Goal: Information Seeking & Learning: Learn about a topic

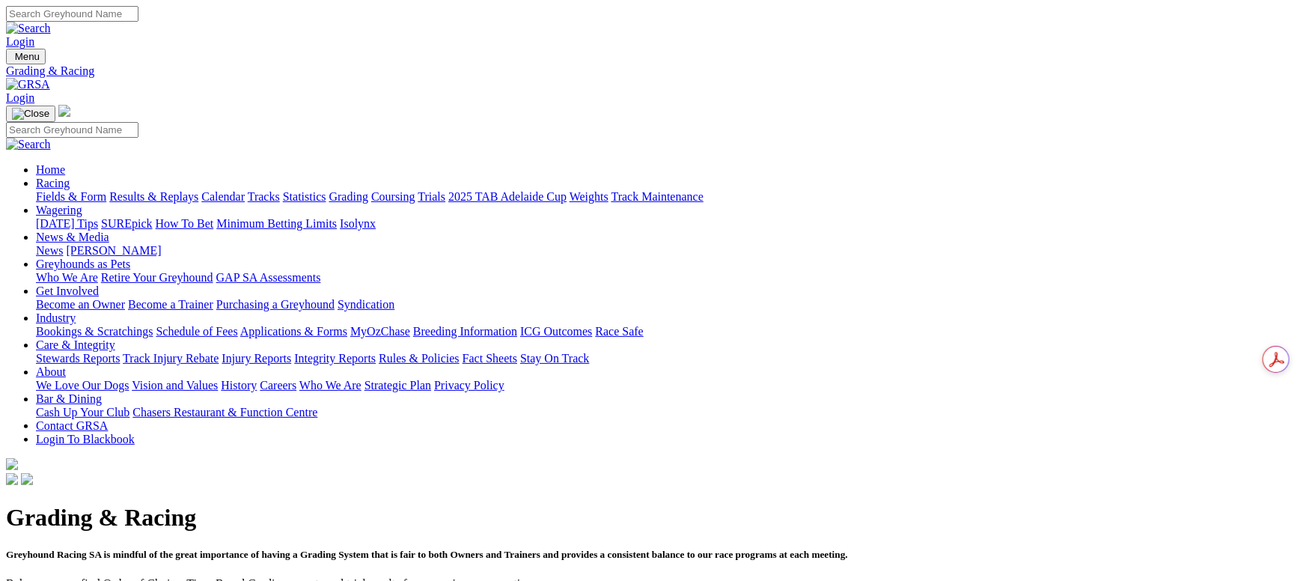
click at [106, 190] on link "Fields & Form" at bounding box center [71, 196] width 70 height 13
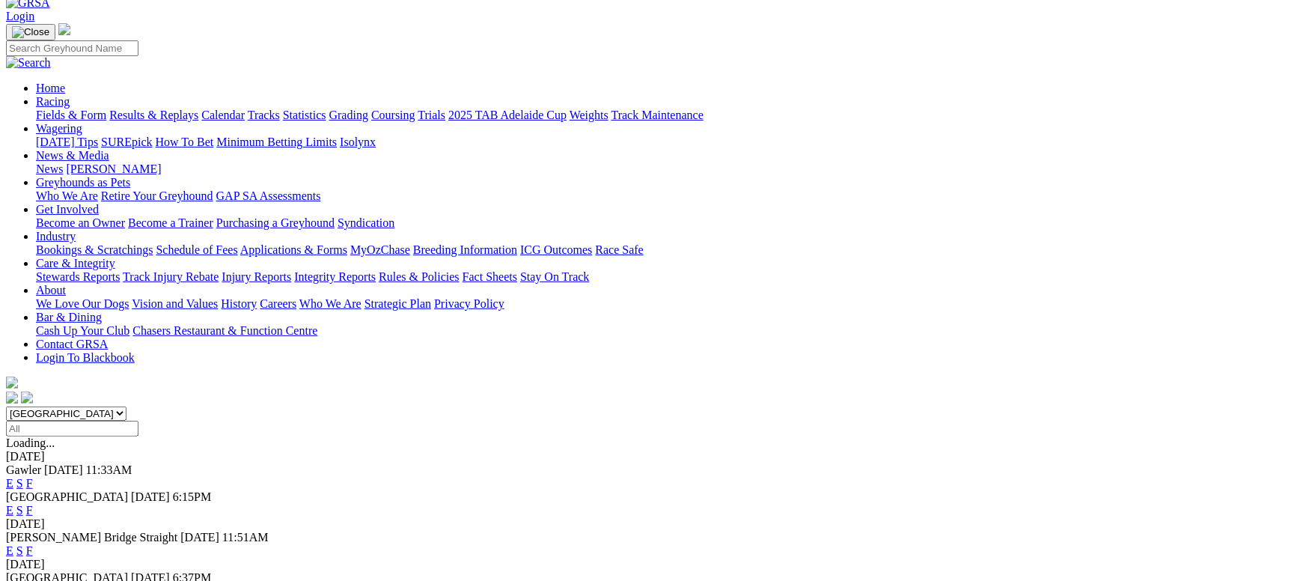
scroll to position [115, 0]
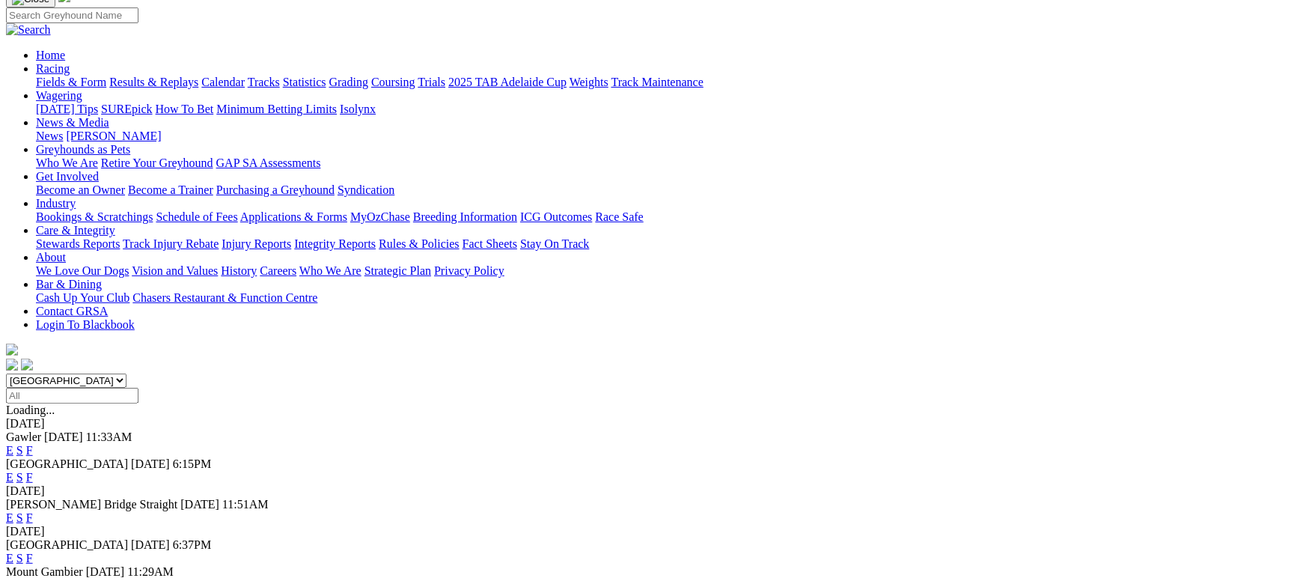
click at [33, 511] on link "F" at bounding box center [29, 517] width 7 height 13
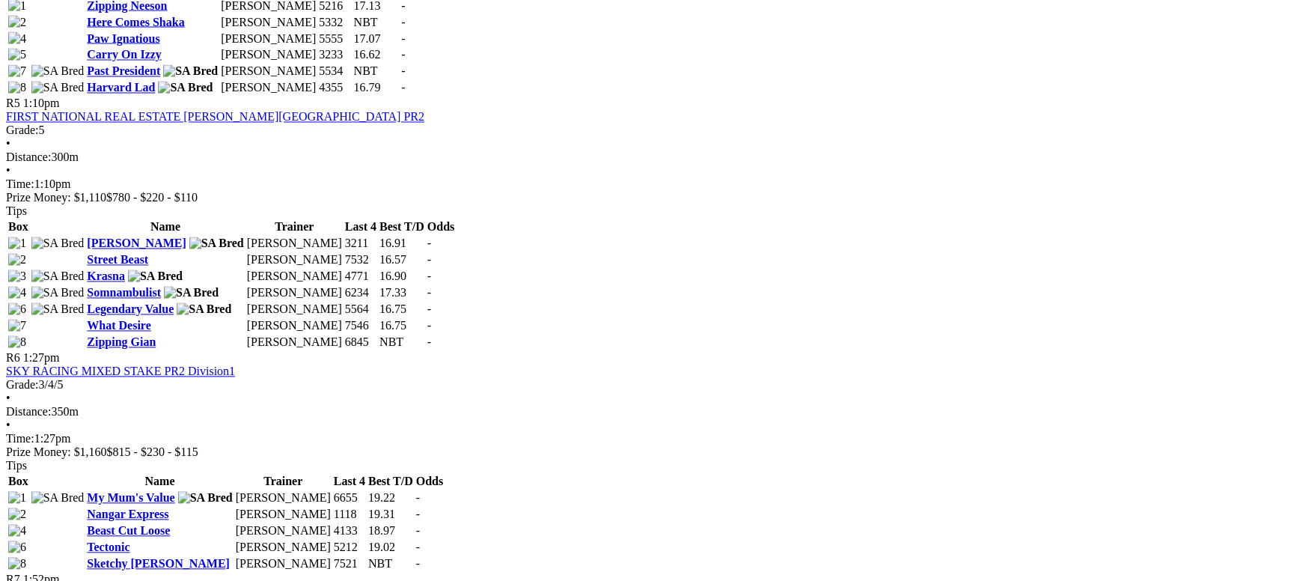
scroll to position [1684, 0]
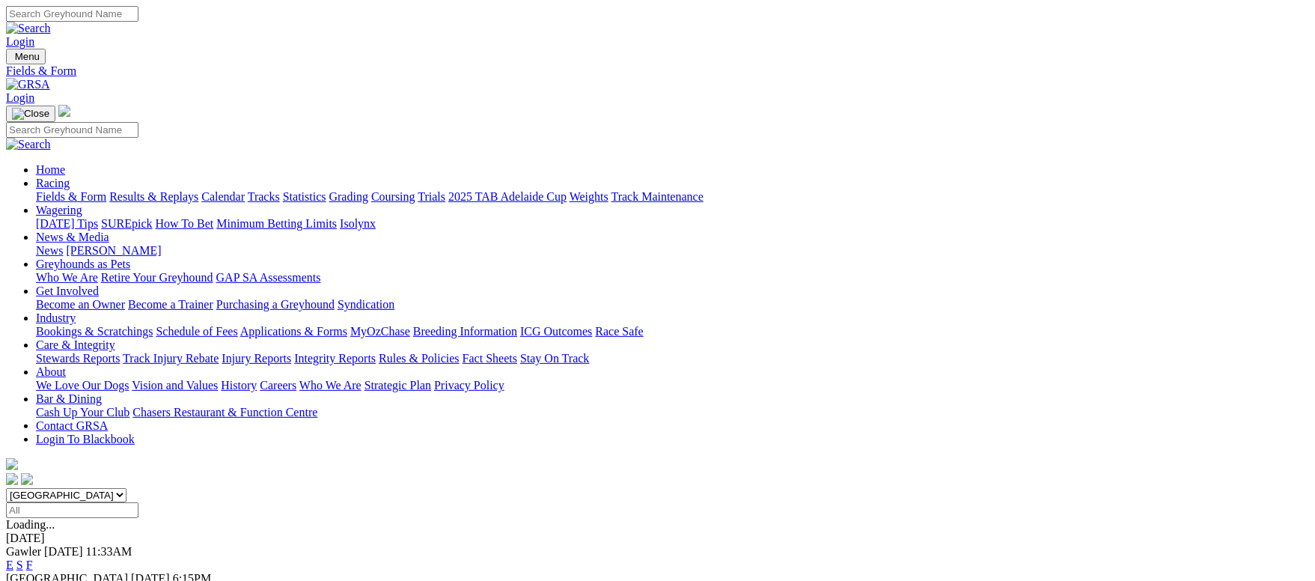
click at [33, 580] on link "F" at bounding box center [29, 591] width 7 height 13
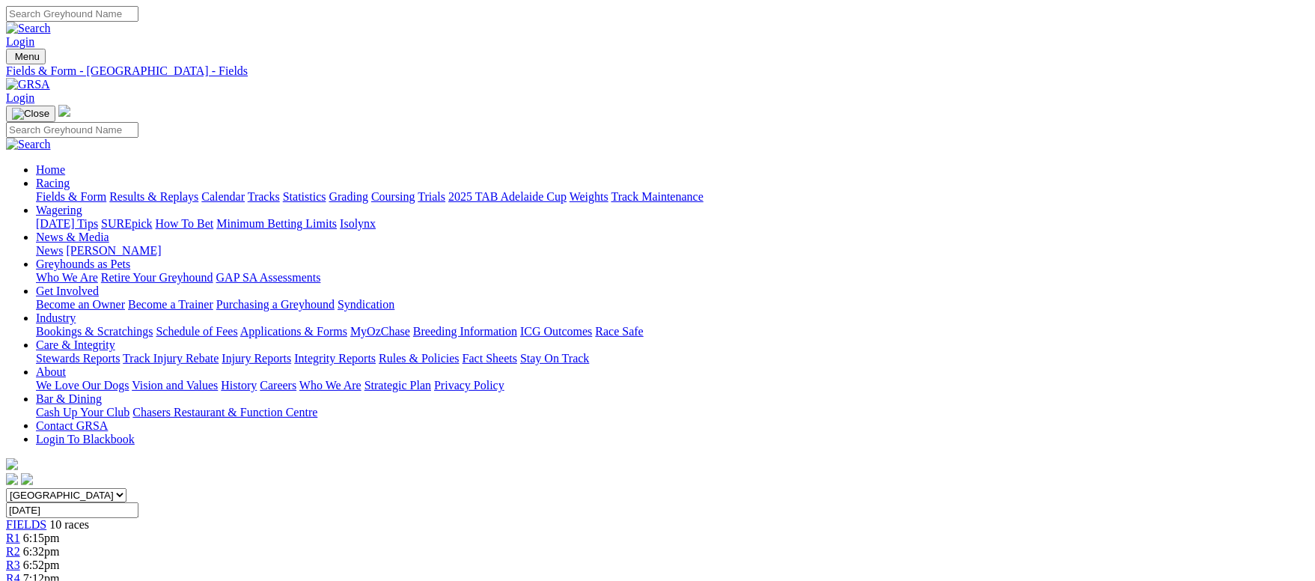
click at [198, 190] on link "Results & Replays" at bounding box center [153, 196] width 89 height 13
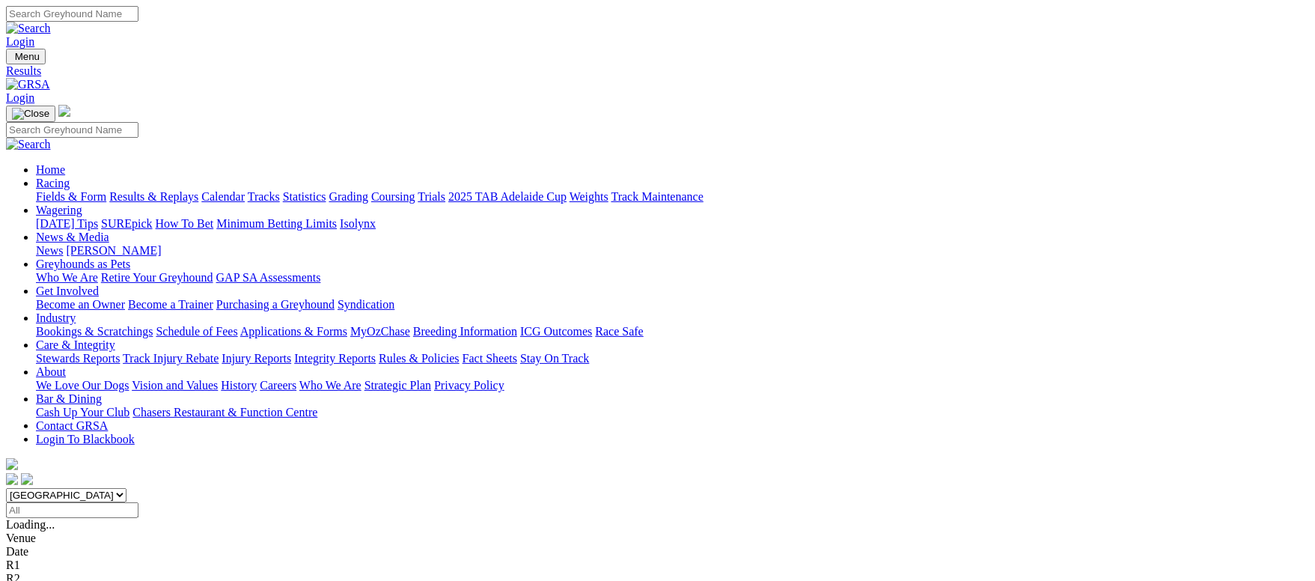
click at [106, 190] on link "Fields & Form" at bounding box center [71, 196] width 70 height 13
click at [33, 558] on link "F" at bounding box center [29, 564] width 7 height 13
click at [106, 190] on link "Fields & Form" at bounding box center [71, 196] width 70 height 13
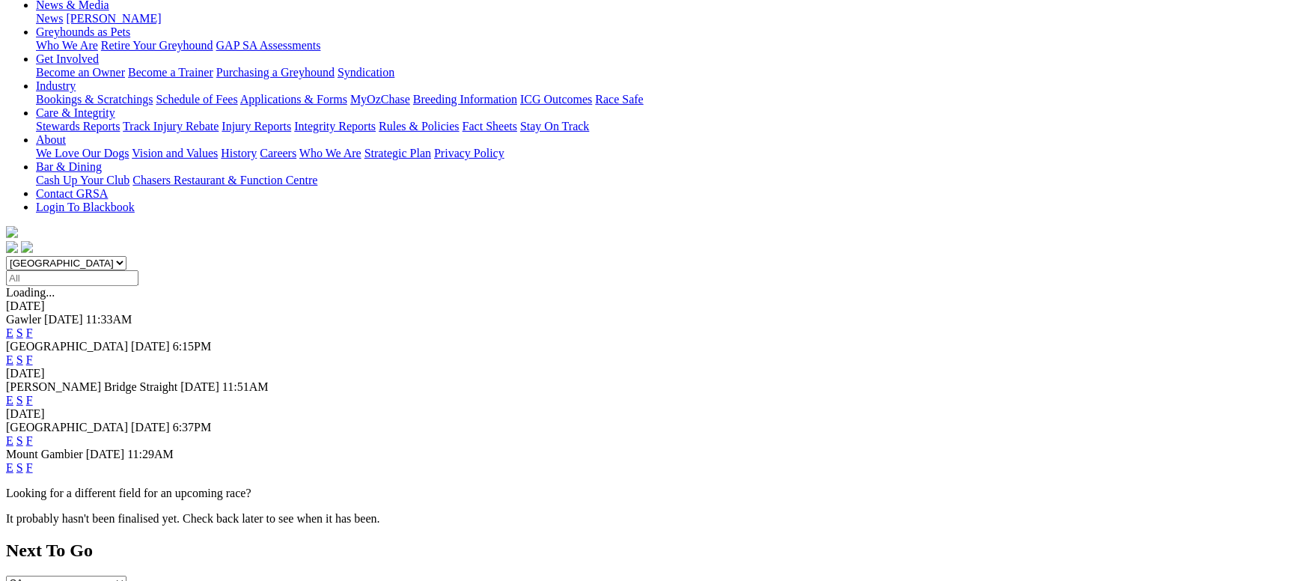
scroll to position [225, 0]
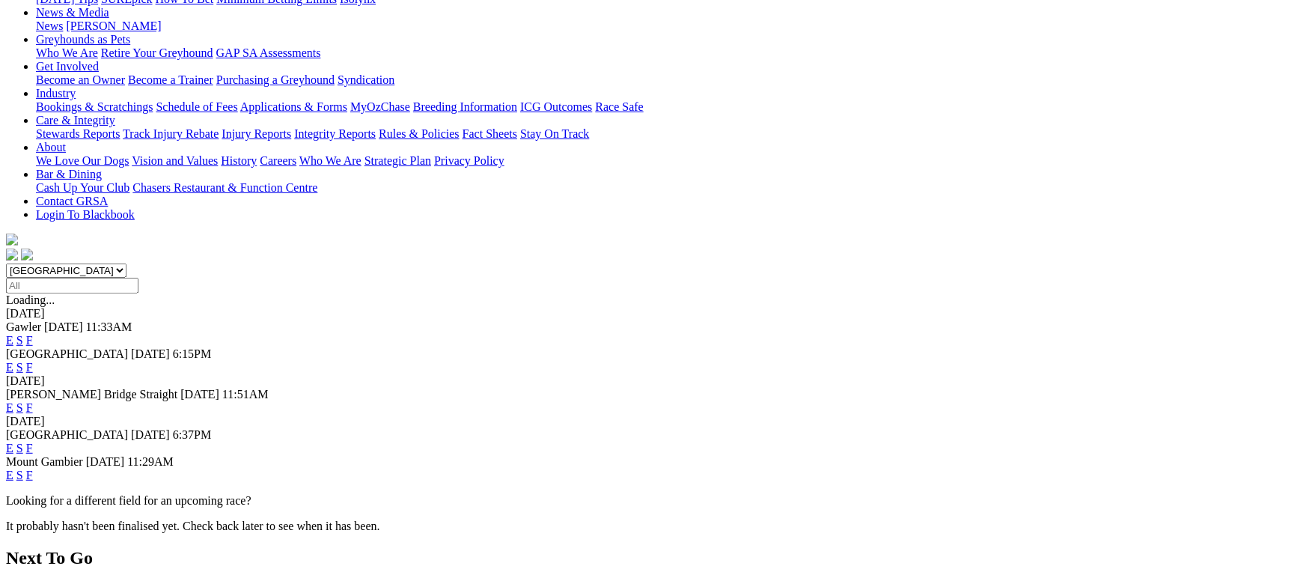
click at [33, 469] on link "F" at bounding box center [29, 475] width 7 height 13
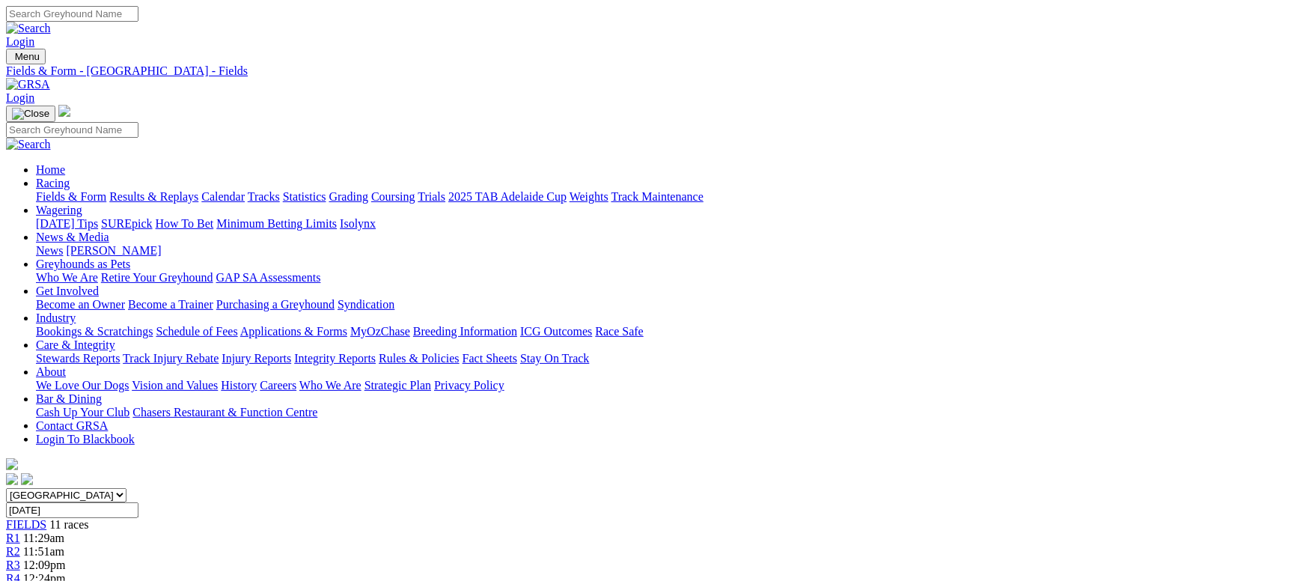
click at [106, 190] on link "Fields & Form" at bounding box center [71, 196] width 70 height 13
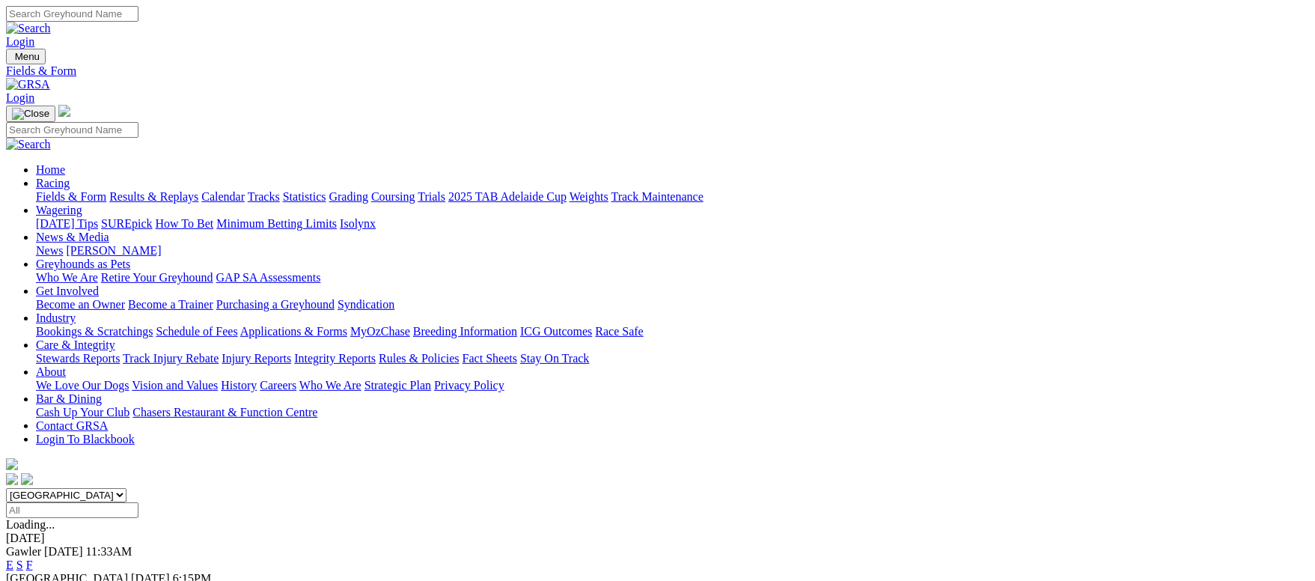
click at [198, 190] on link "Results & Replays" at bounding box center [153, 196] width 89 height 13
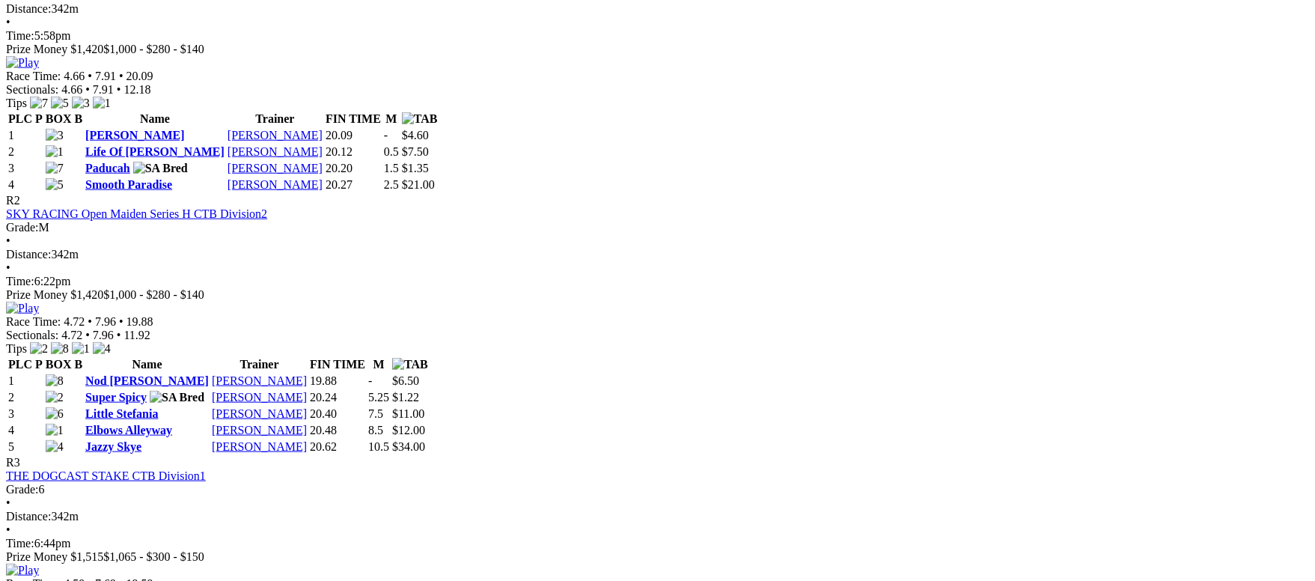
scroll to position [786, 0]
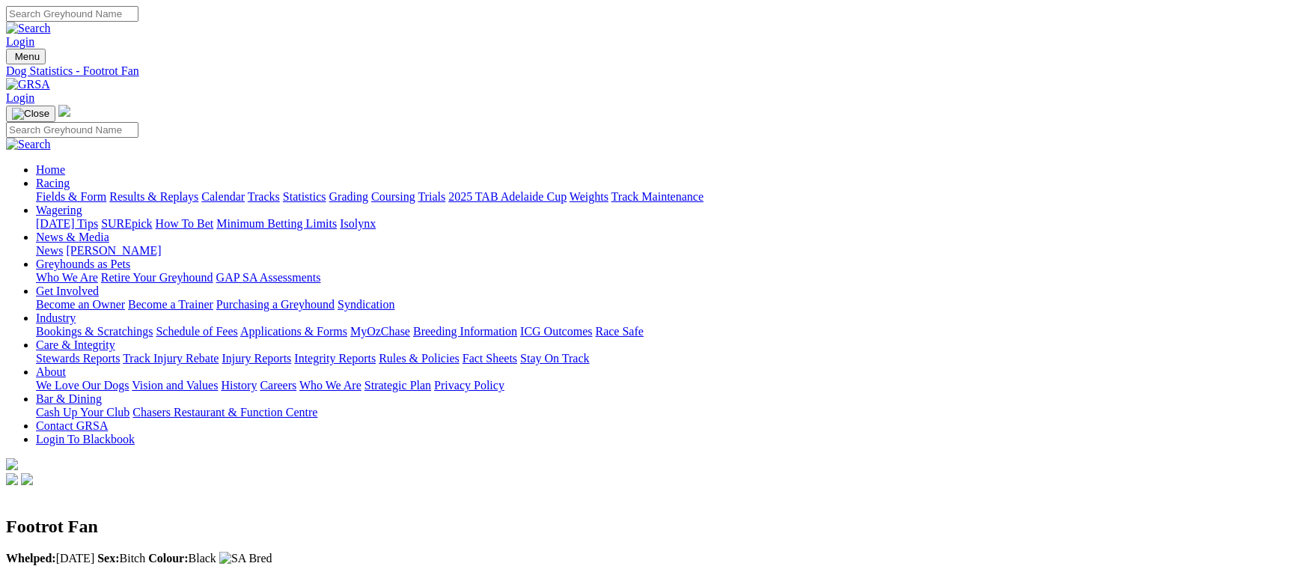
scroll to position [1011, 0]
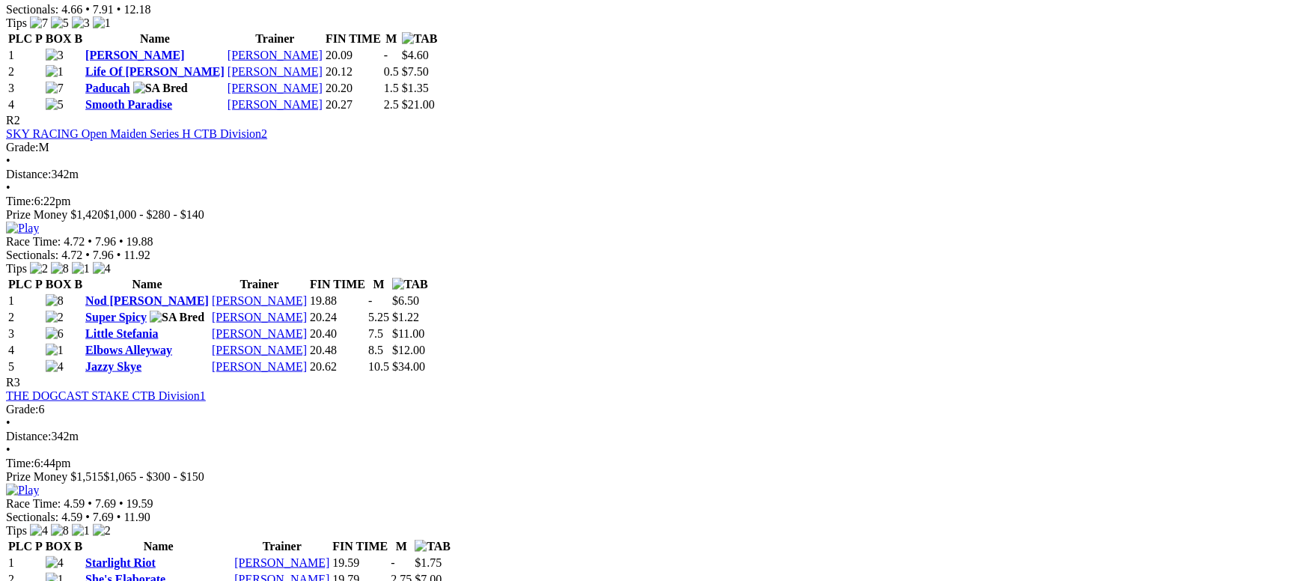
scroll to position [898, 0]
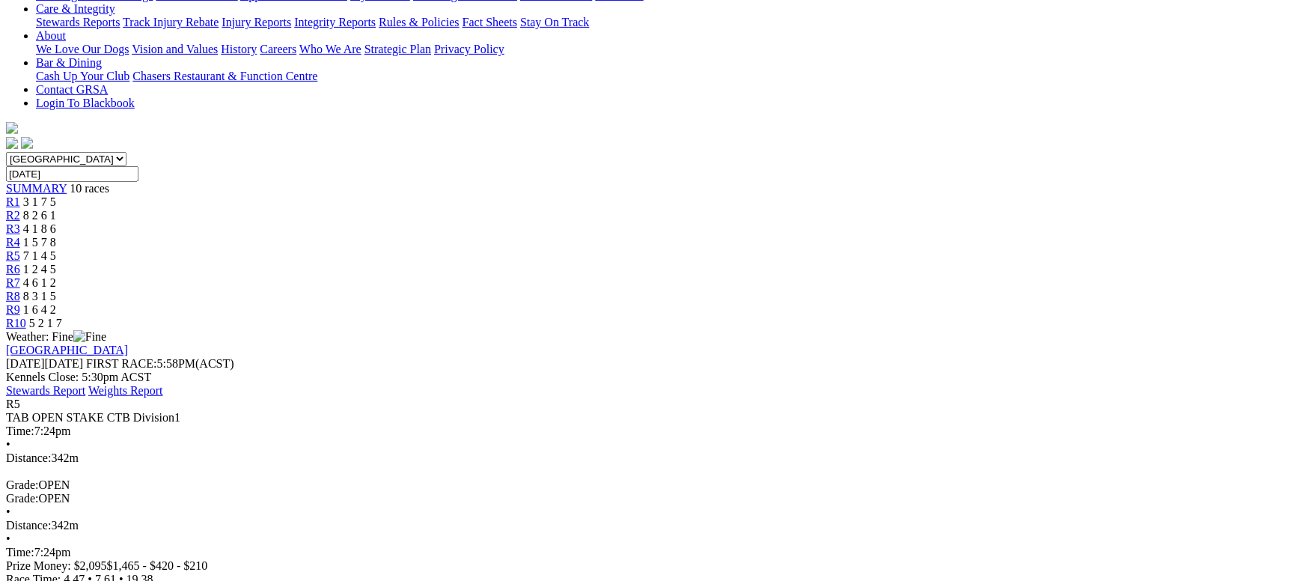
scroll to position [225, 0]
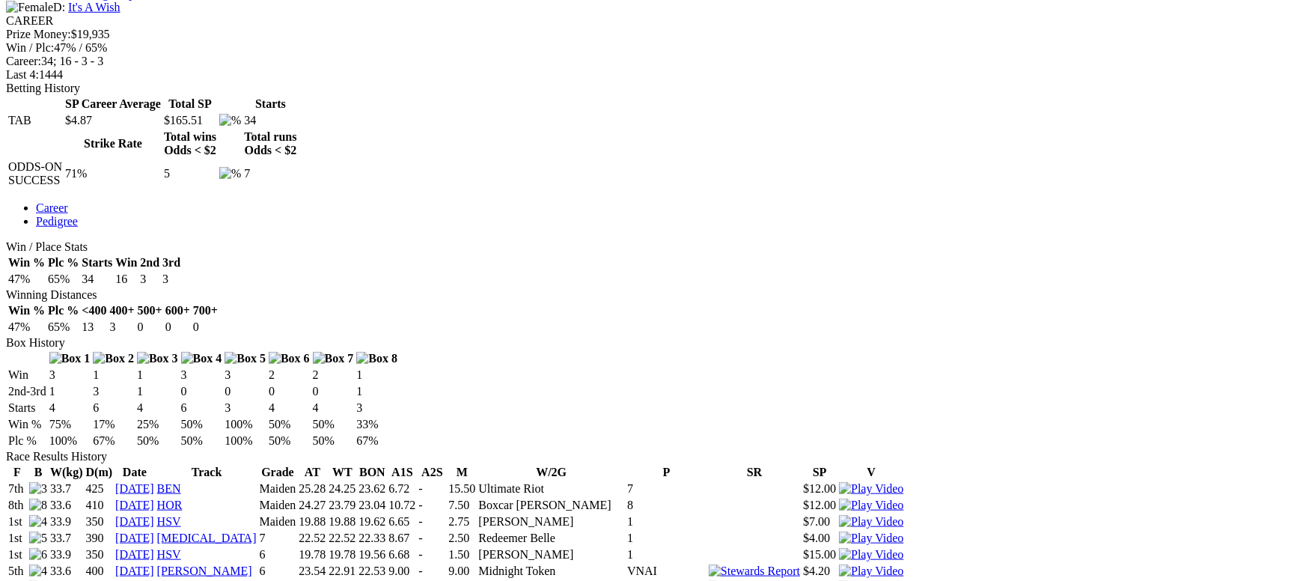
scroll to position [898, 0]
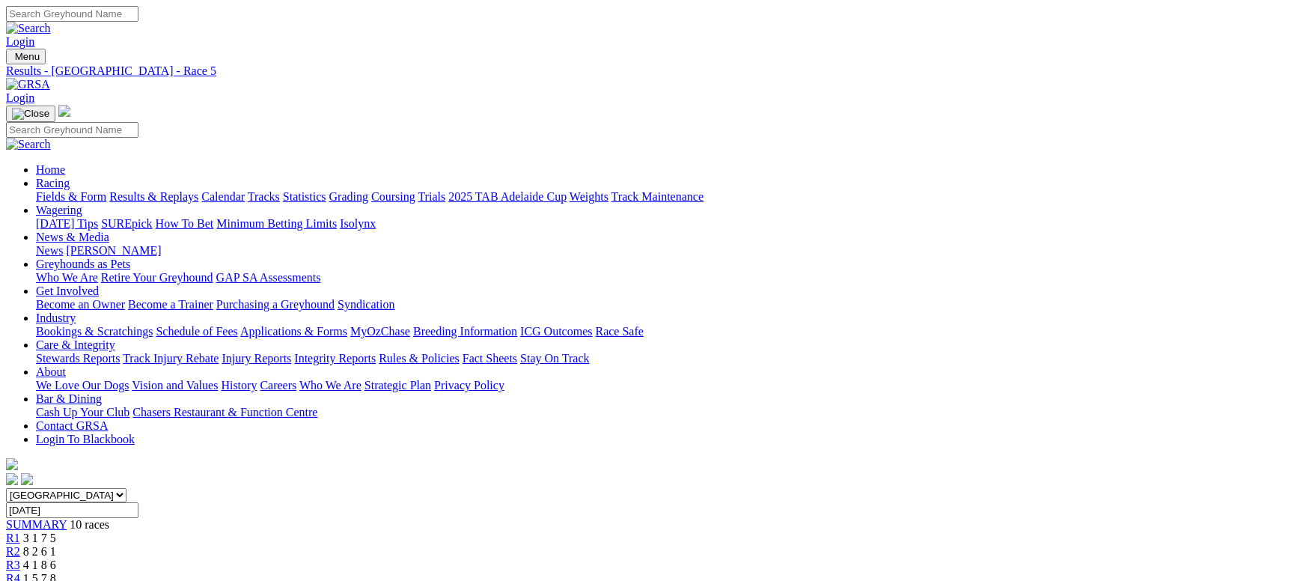
scroll to position [336, 0]
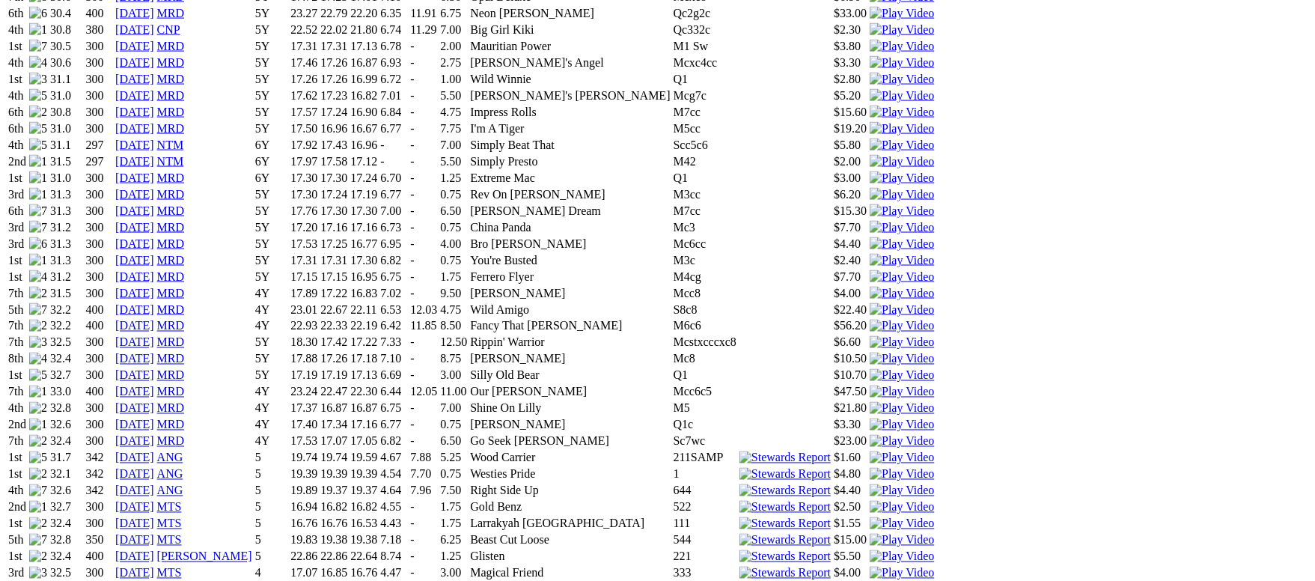
scroll to position [1684, 0]
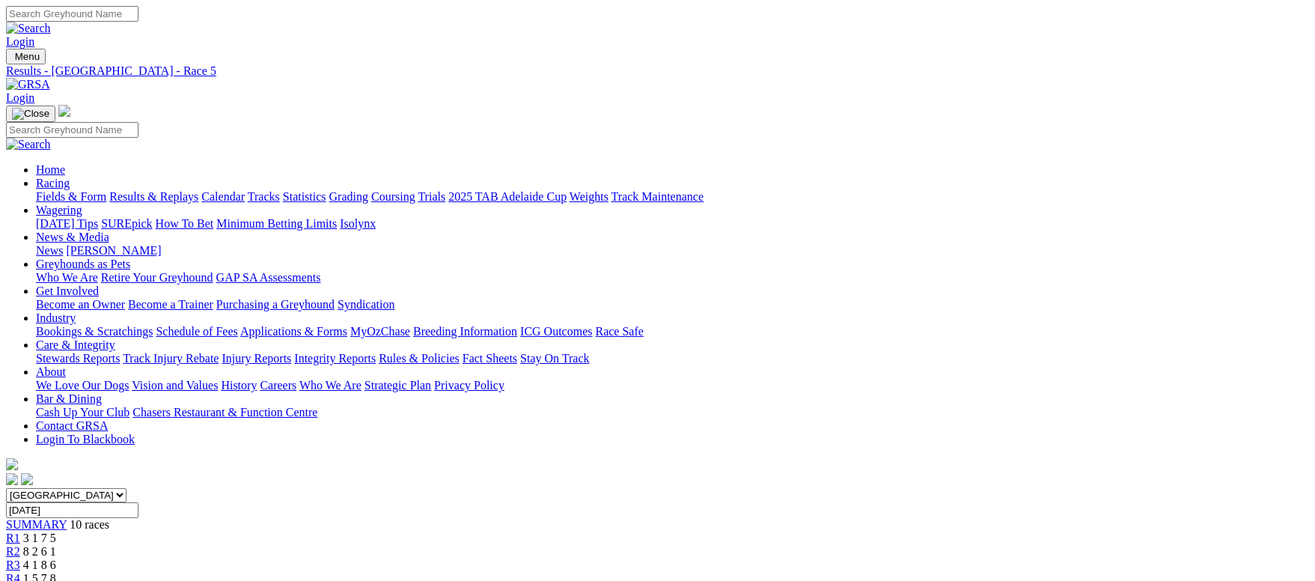
scroll to position [336, 0]
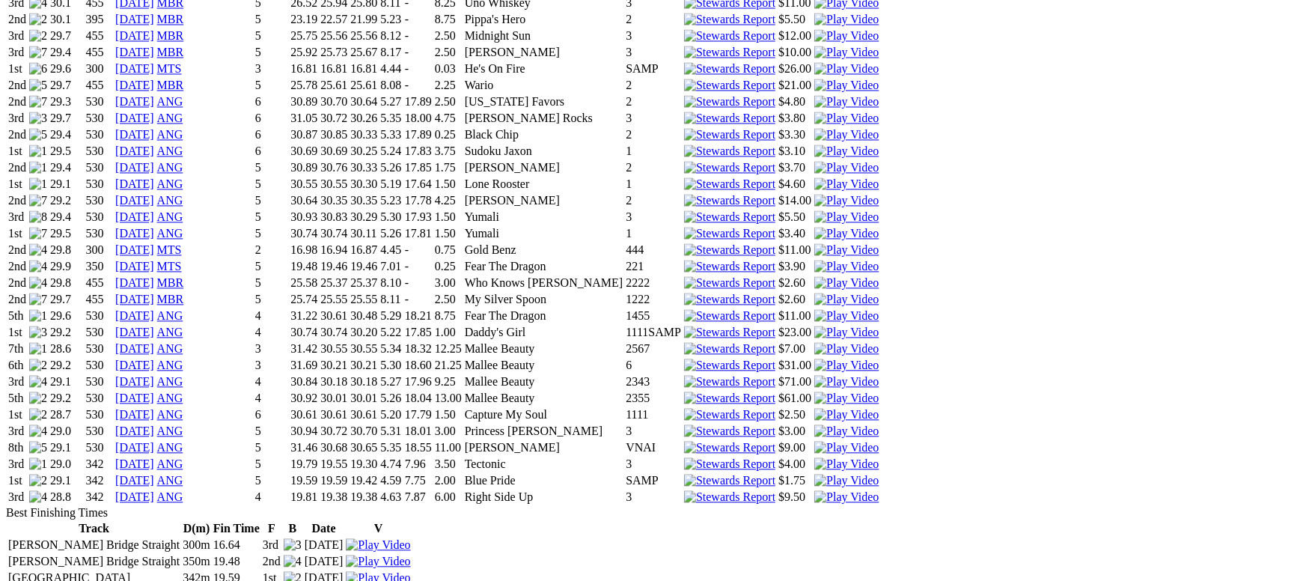
scroll to position [1797, 0]
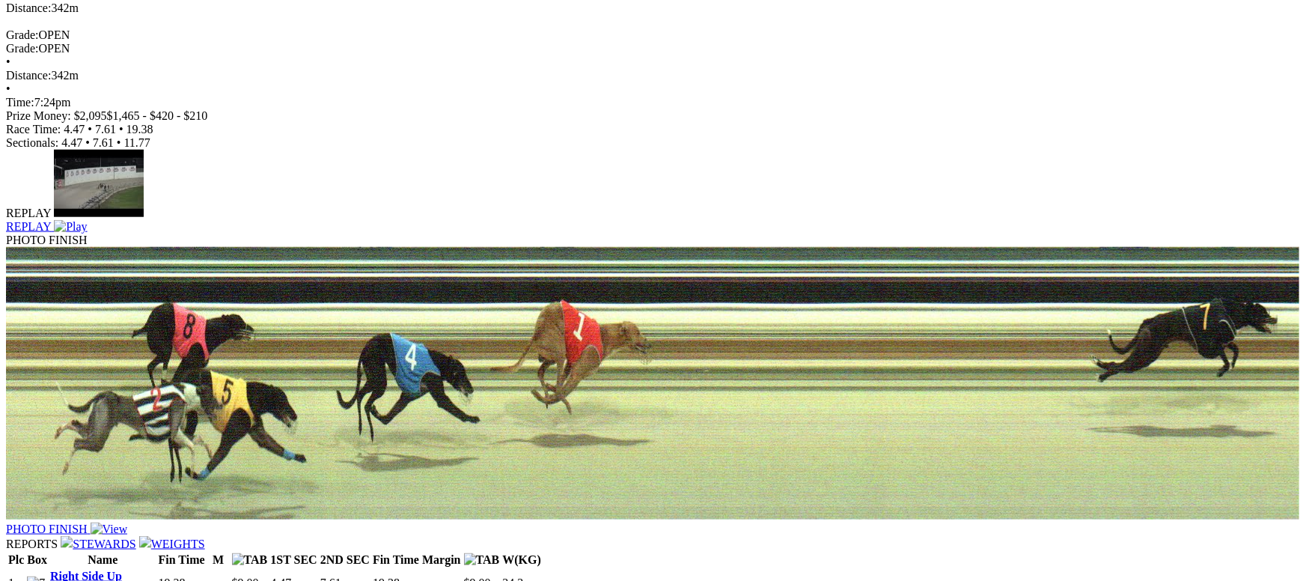
scroll to position [449, 0]
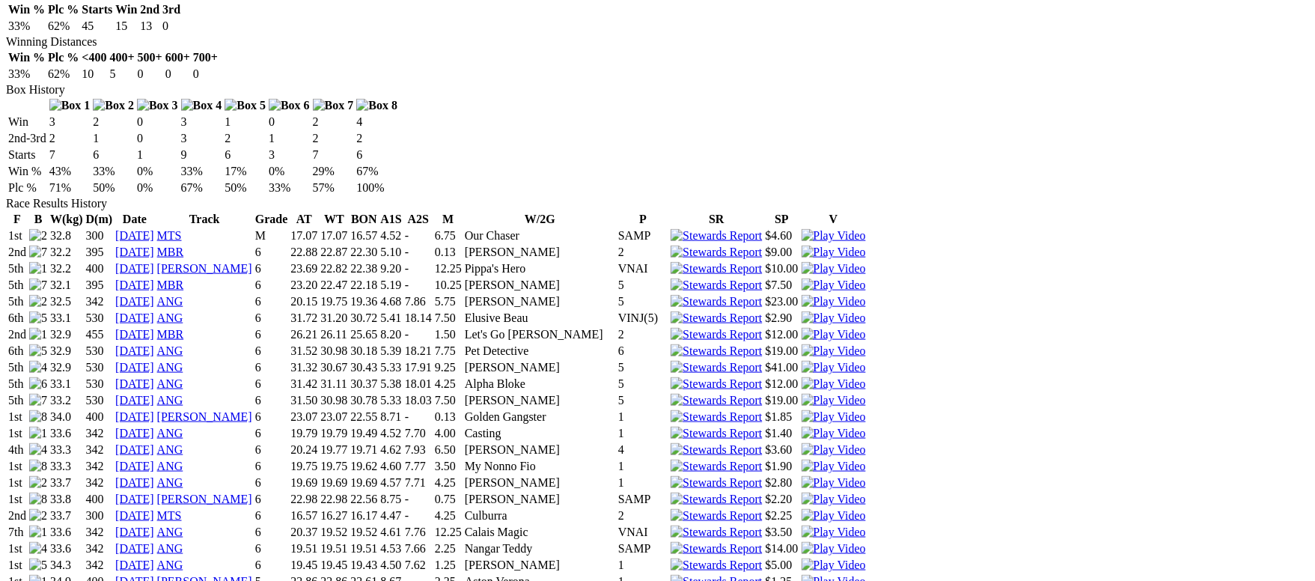
scroll to position [1347, 0]
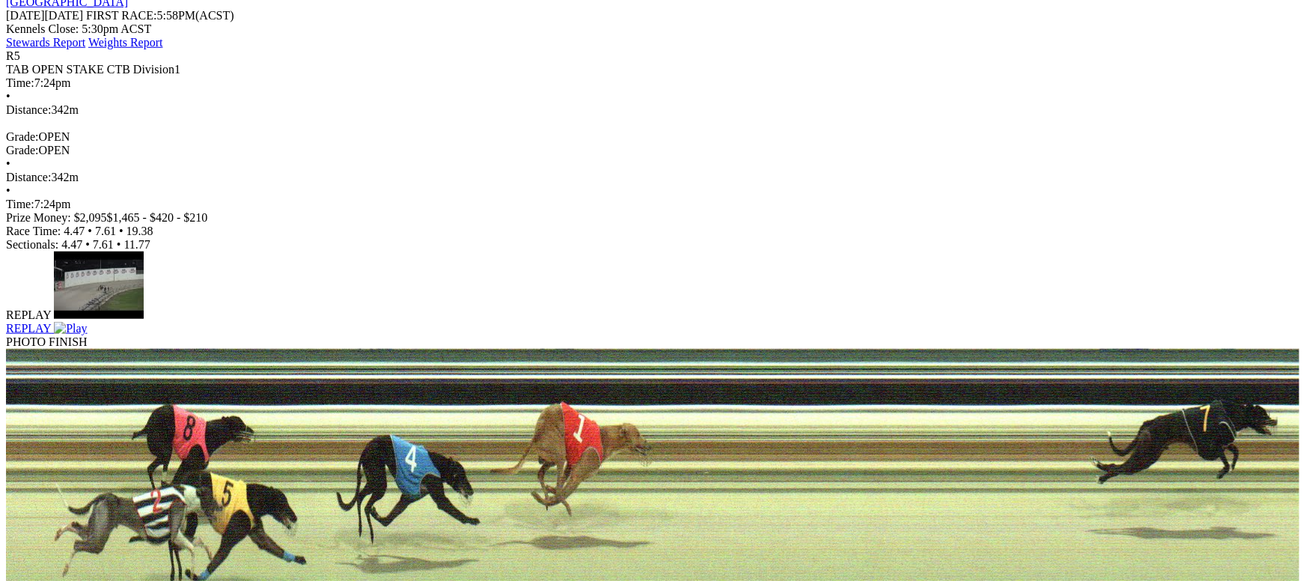
scroll to position [673, 0]
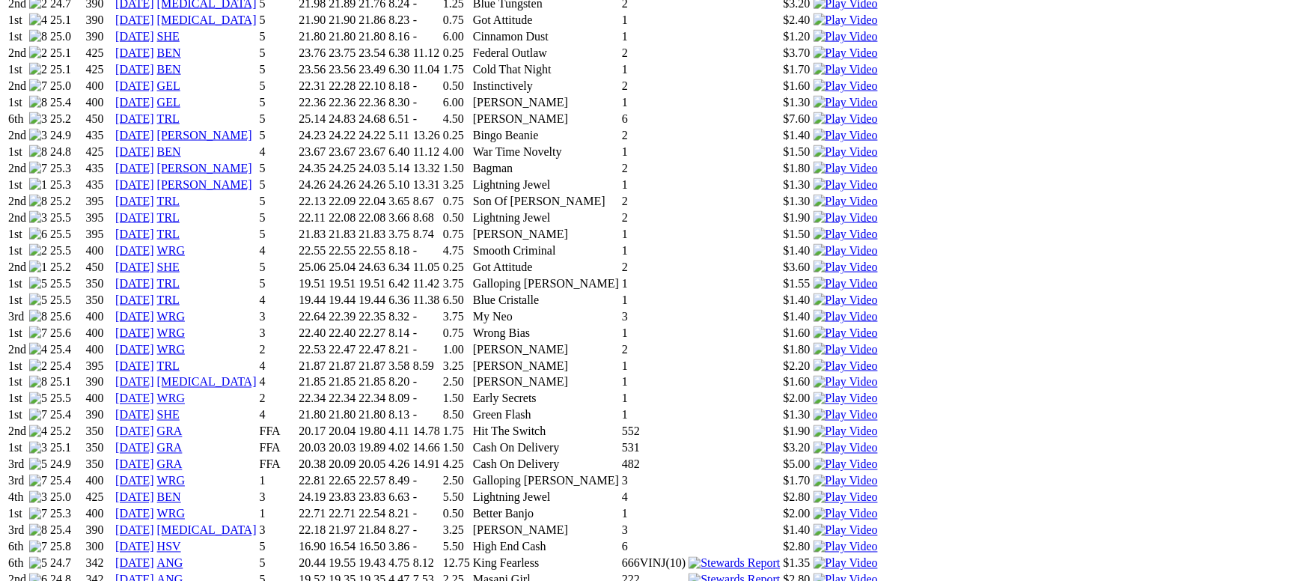
scroll to position [1459, 0]
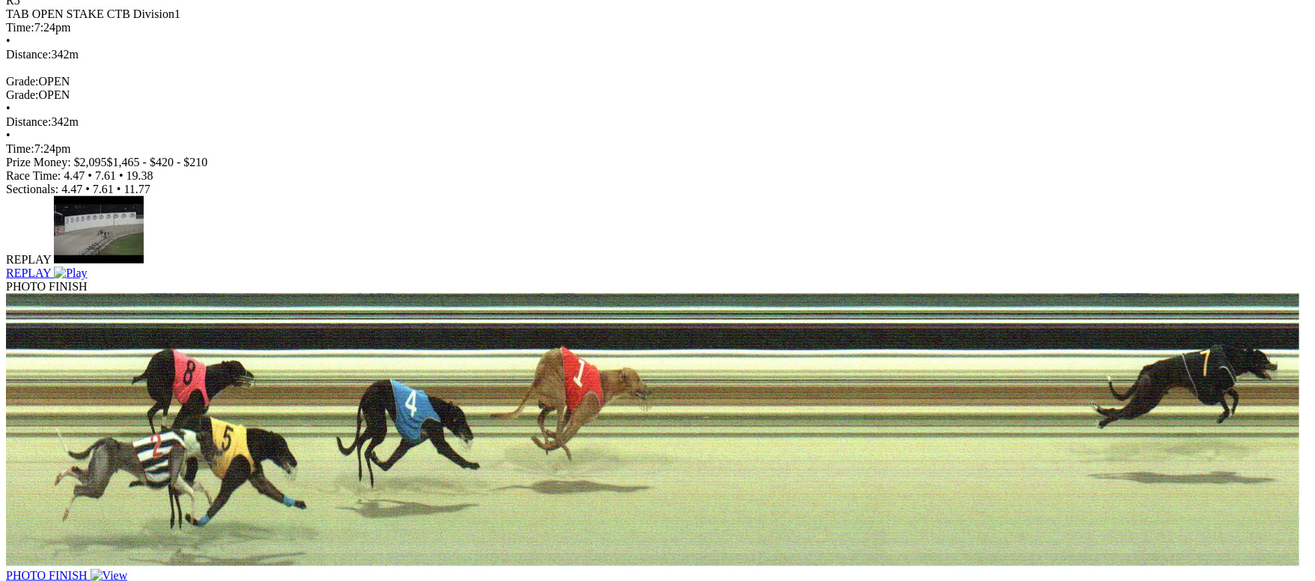
scroll to position [561, 0]
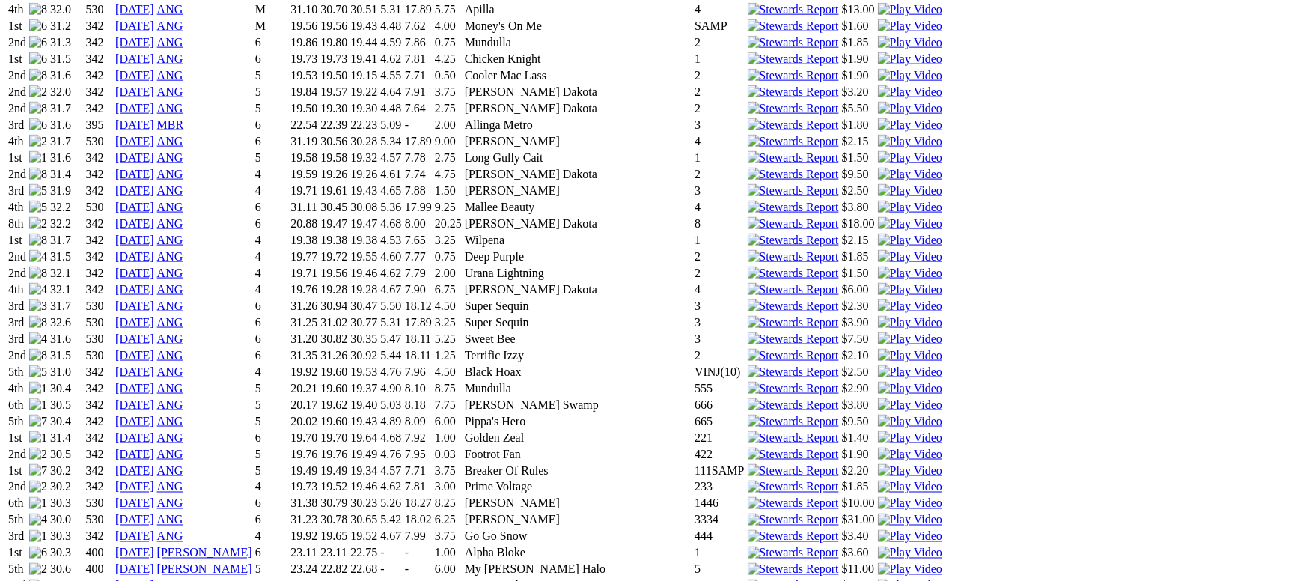
scroll to position [1234, 0]
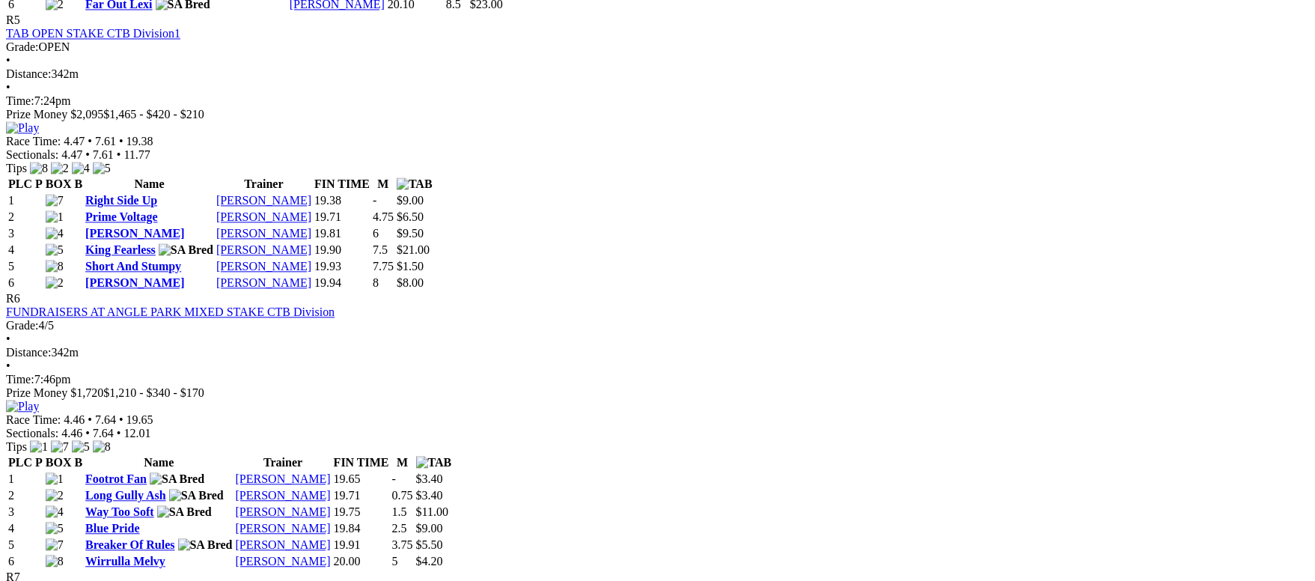
scroll to position [1797, 0]
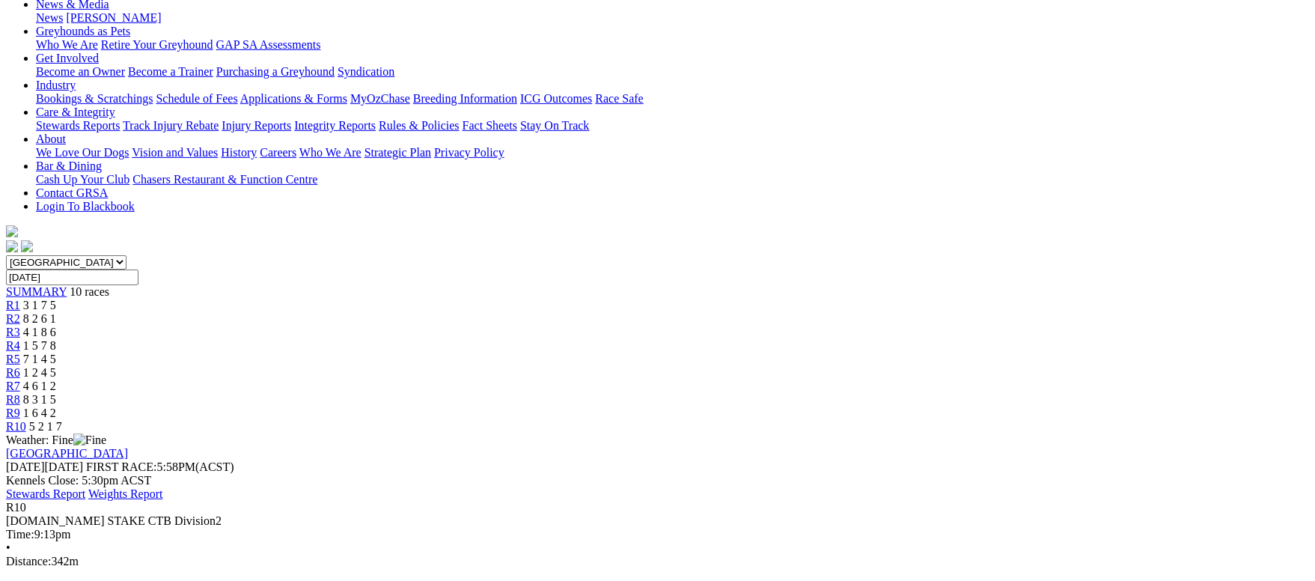
scroll to position [225, 0]
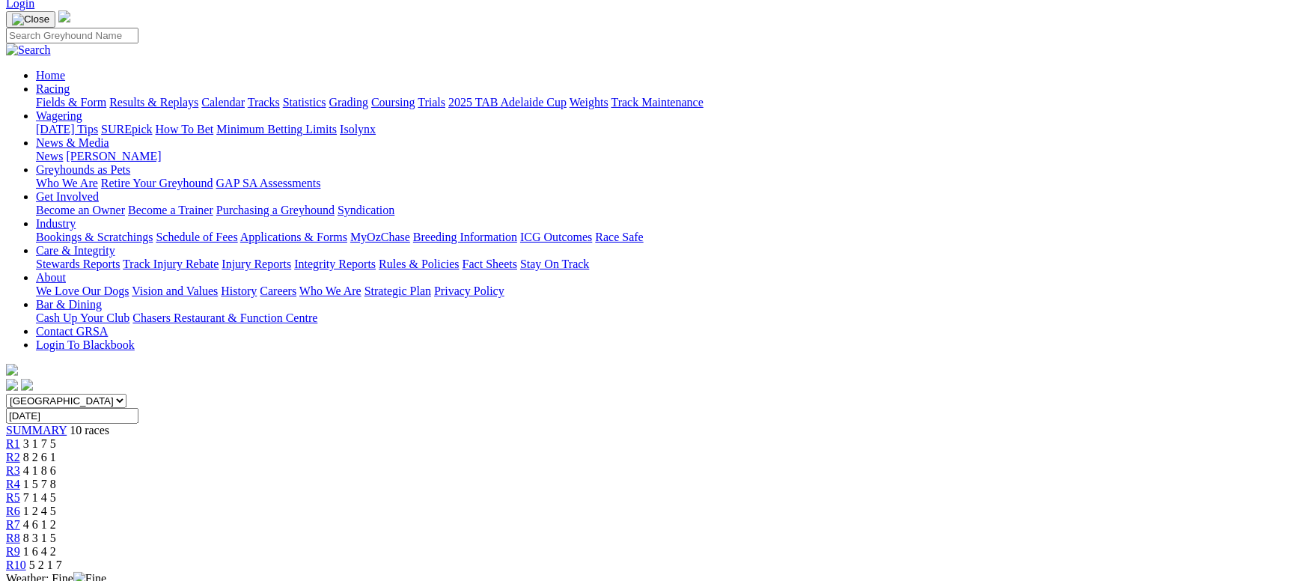
scroll to position [225, 0]
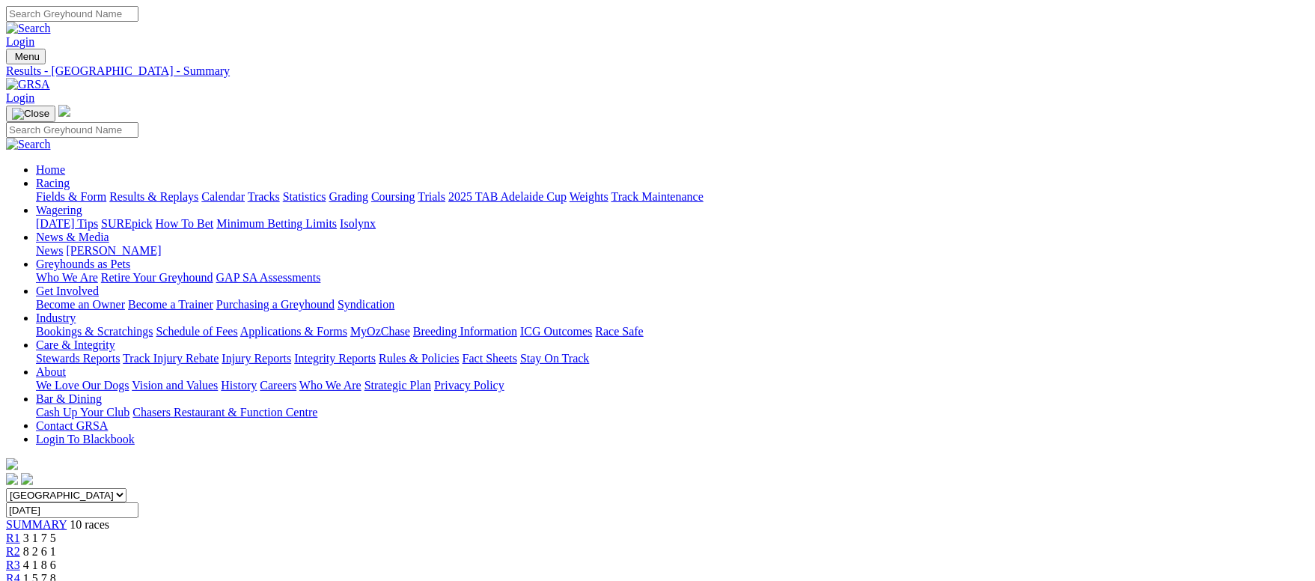
click at [106, 190] on link "Fields & Form" at bounding box center [71, 196] width 70 height 13
